Goal: Task Accomplishment & Management: Manage account settings

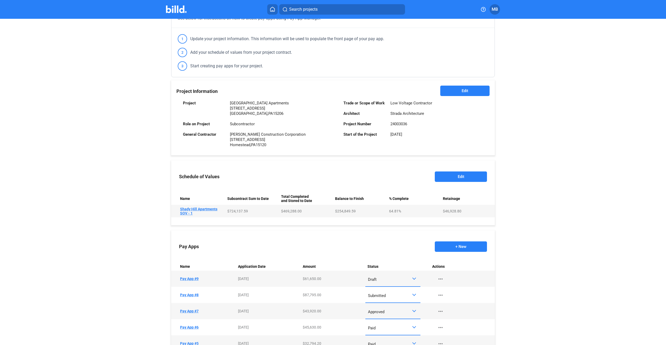
scroll to position [78, 0]
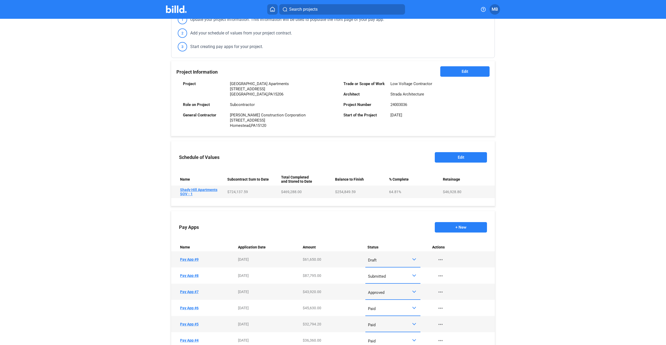
click at [414, 261] on div at bounding box center [415, 259] width 6 height 4
click at [404, 306] on span "Submitted" at bounding box center [392, 306] width 50 height 12
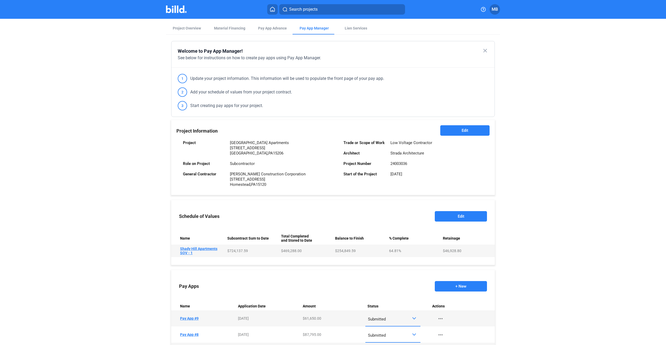
scroll to position [0, 0]
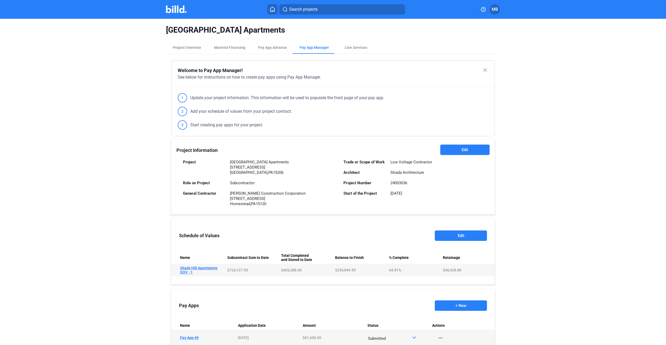
click at [271, 9] on icon at bounding box center [272, 9] width 5 height 5
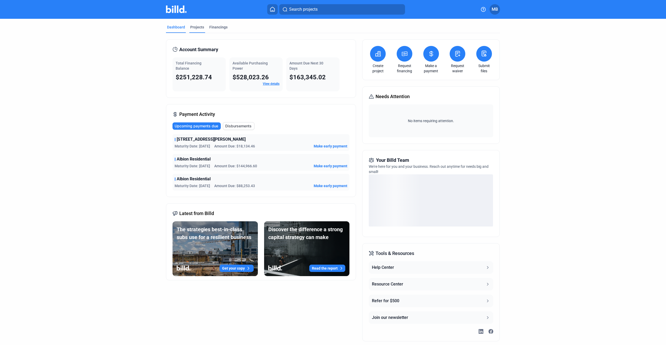
click at [194, 27] on div "Projects" at bounding box center [197, 27] width 14 height 5
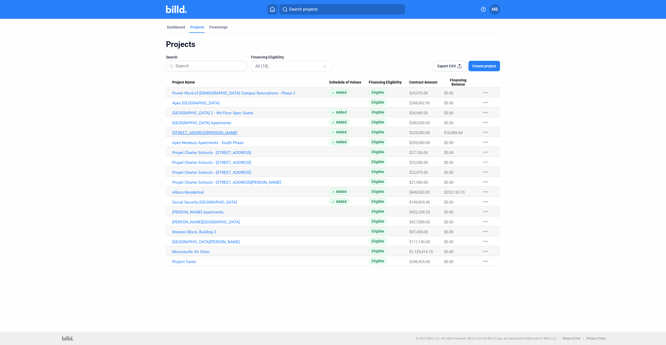
click at [192, 133] on link "[STREET_ADDRESS][PERSON_NAME]" at bounding box center [250, 133] width 157 height 5
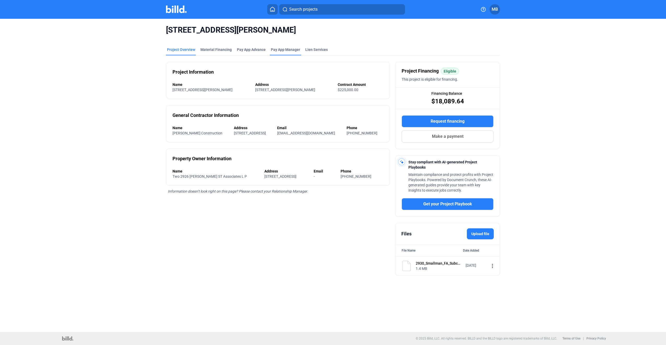
click at [283, 50] on span "Pay App Manager" at bounding box center [285, 49] width 29 height 5
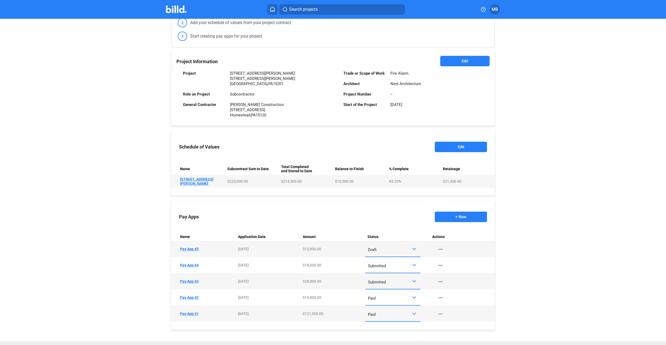
scroll to position [100, 0]
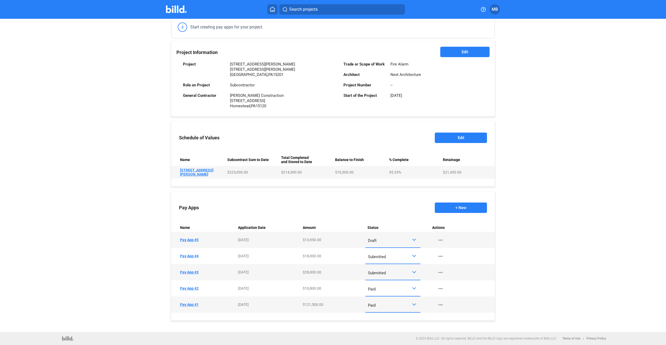
click at [412, 274] on div at bounding box center [415, 272] width 6 height 4
click at [404, 295] on span "Paid" at bounding box center [392, 295] width 50 height 12
click at [192, 240] on td "Name Pay App #5" at bounding box center [203, 240] width 65 height 16
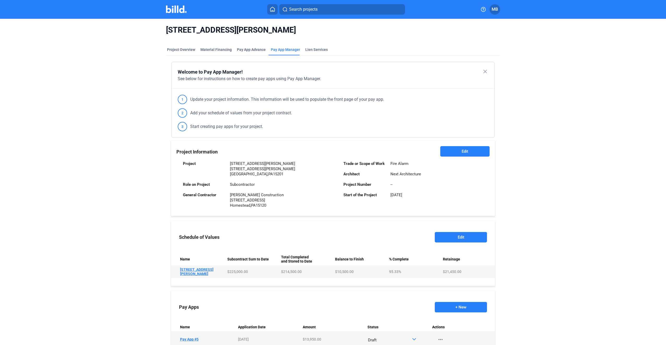
click at [271, 9] on icon at bounding box center [272, 9] width 5 height 5
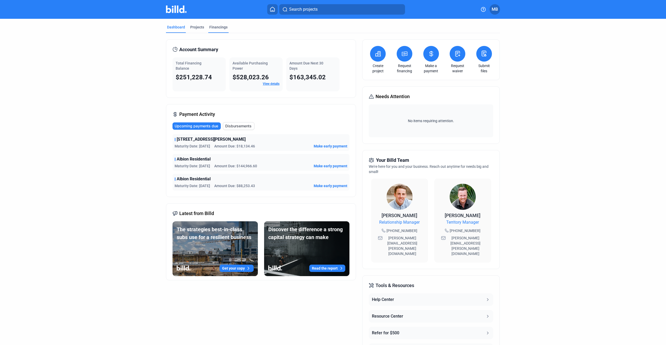
click at [209, 27] on div "Financings" at bounding box center [218, 27] width 18 height 5
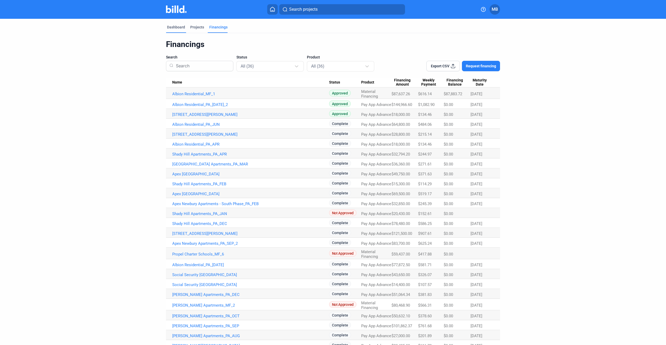
click at [172, 26] on div "Dashboard" at bounding box center [176, 27] width 18 height 5
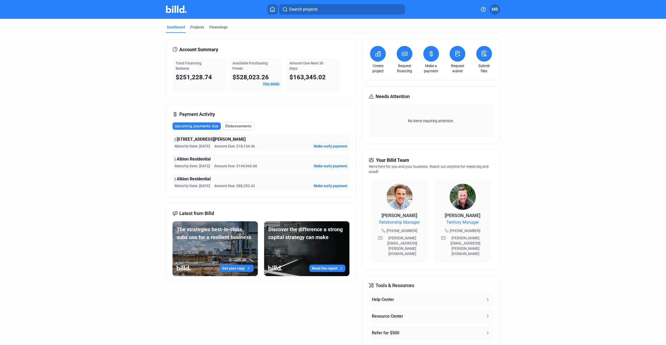
click at [309, 8] on span "Search projects" at bounding box center [303, 9] width 28 height 6
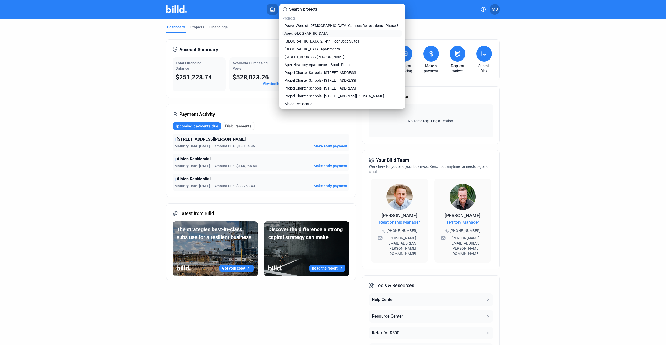
click at [310, 34] on span "Apex [GEOGRAPHIC_DATA]" at bounding box center [307, 33] width 44 height 5
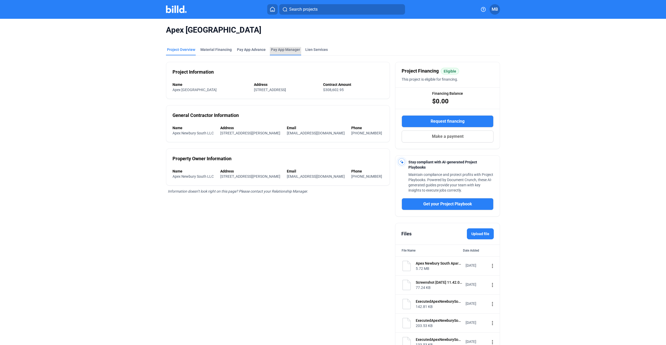
click at [291, 50] on span "Pay App Manager" at bounding box center [285, 49] width 29 height 5
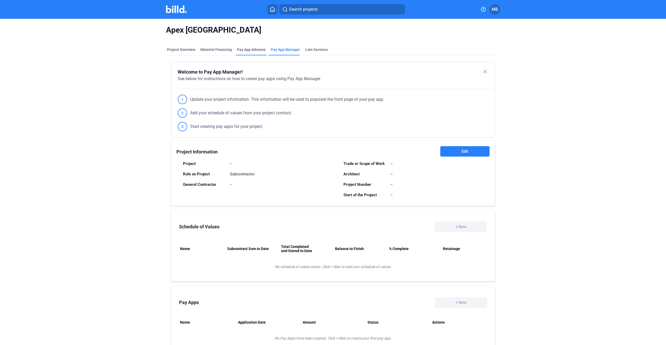
click at [245, 51] on div "Pay App Advance" at bounding box center [251, 49] width 29 height 5
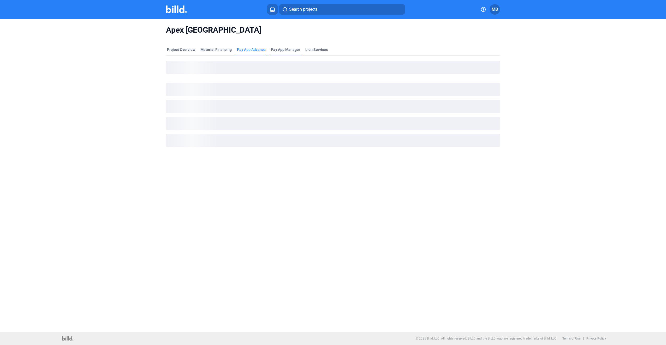
click at [288, 49] on span "Pay App Manager" at bounding box center [285, 49] width 29 height 5
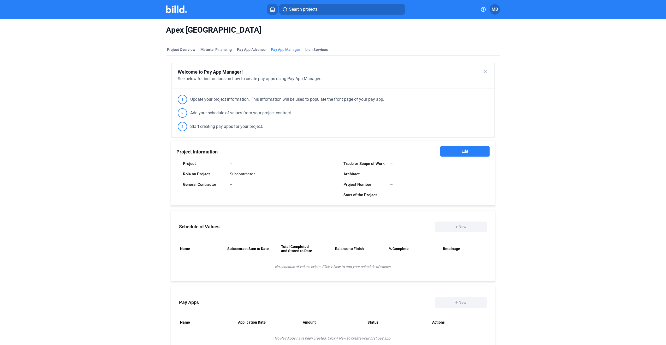
click at [273, 10] on icon at bounding box center [272, 9] width 5 height 5
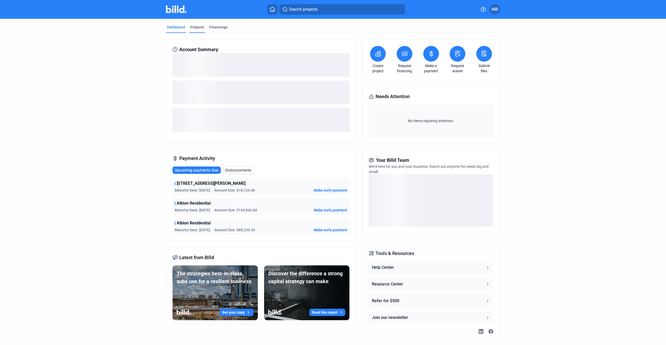
click at [196, 27] on div "Projects" at bounding box center [197, 27] width 14 height 5
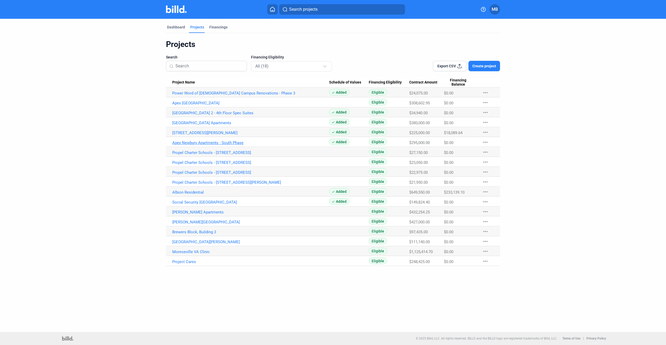
click at [196, 141] on link "Apex Newbury Apartments - South Phase" at bounding box center [250, 142] width 157 height 5
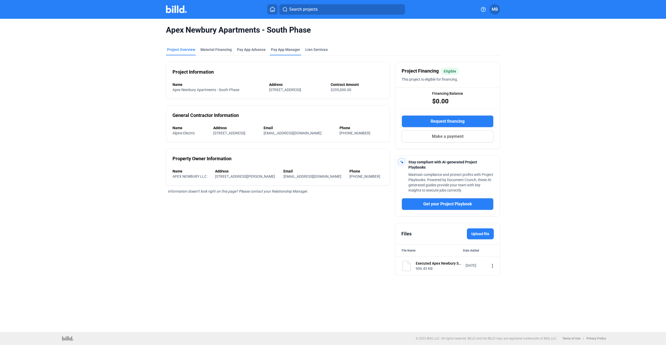
click at [278, 49] on span "Pay App Manager" at bounding box center [285, 49] width 29 height 5
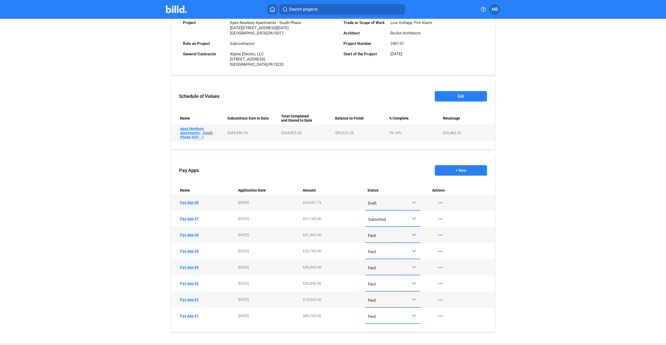
scroll to position [153, 0]
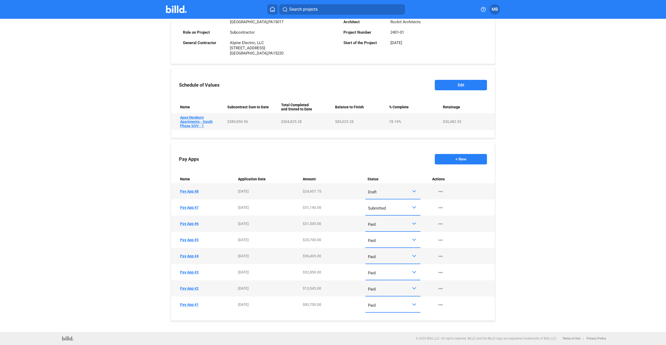
click at [413, 207] on div at bounding box center [414, 207] width 4 height 4
click at [401, 228] on span "Paid" at bounding box center [392, 230] width 50 height 12
click at [205, 121] on td "Name Apex Newbury Apartments - South Phase SOV - 1" at bounding box center [198, 121] width 54 height 17
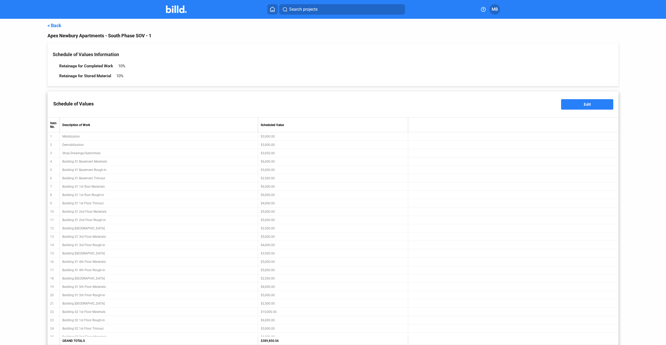
click at [55, 25] on link "< Back" at bounding box center [55, 25] width 14 height 5
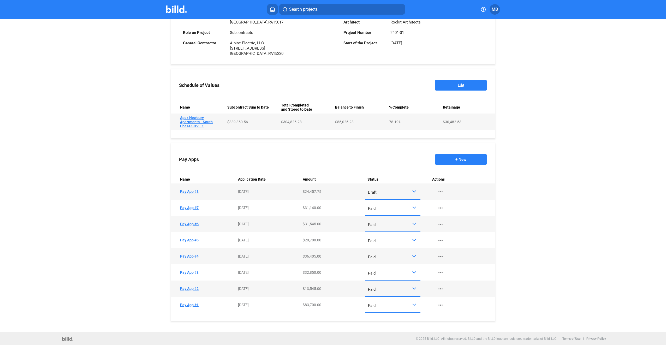
scroll to position [153, 0]
click at [412, 191] on div at bounding box center [414, 191] width 4 height 4
click at [403, 234] on span "Submitted" at bounding box center [392, 238] width 50 height 12
click at [471, 158] on button "+ New" at bounding box center [461, 159] width 52 height 10
